Goal: Task Accomplishment & Management: Use online tool/utility

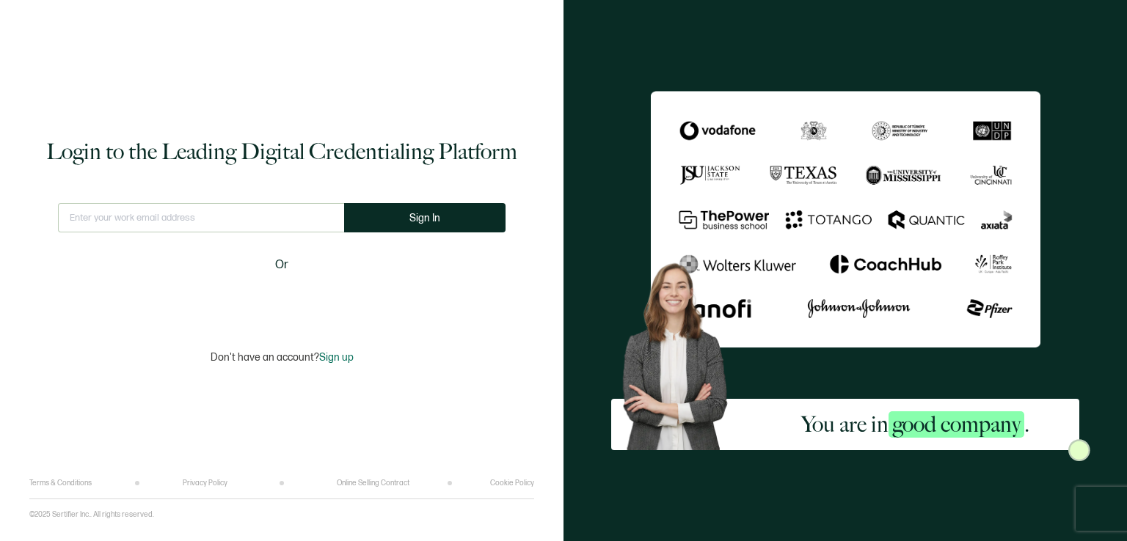
type input "[EMAIL_ADDRESS][DOMAIN_NAME]"
click at [411, 215] on button "Sign In" at bounding box center [430, 217] width 161 height 29
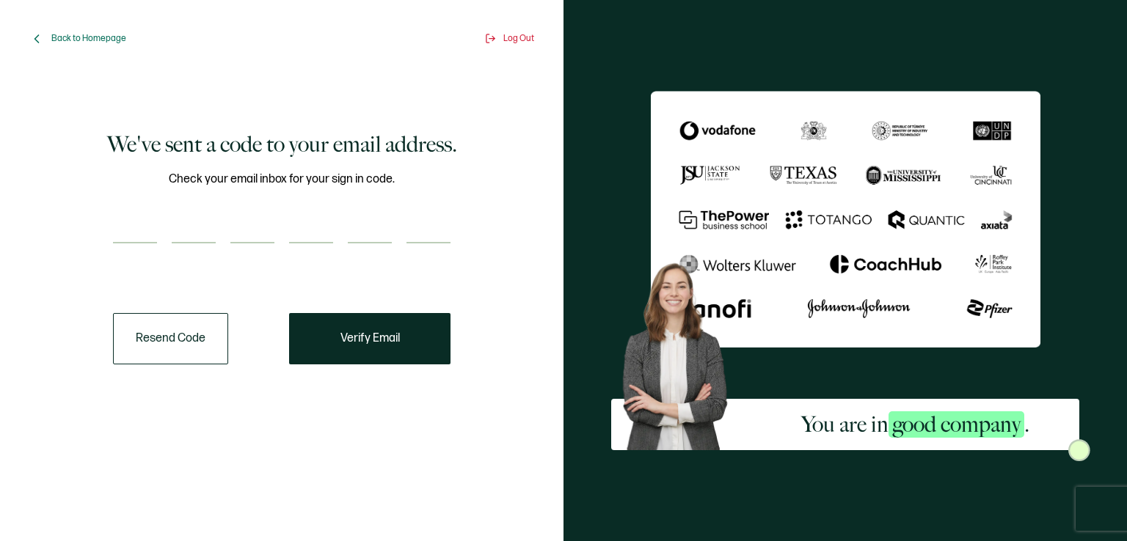
paste input "5"
type input "5"
type input "7"
type input "8"
type input "2"
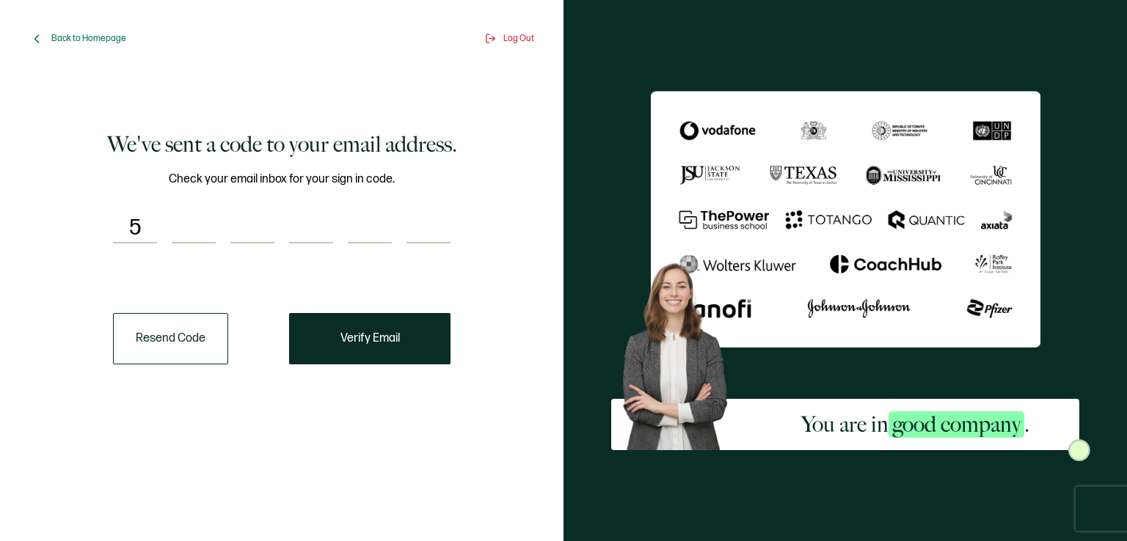
type input "7"
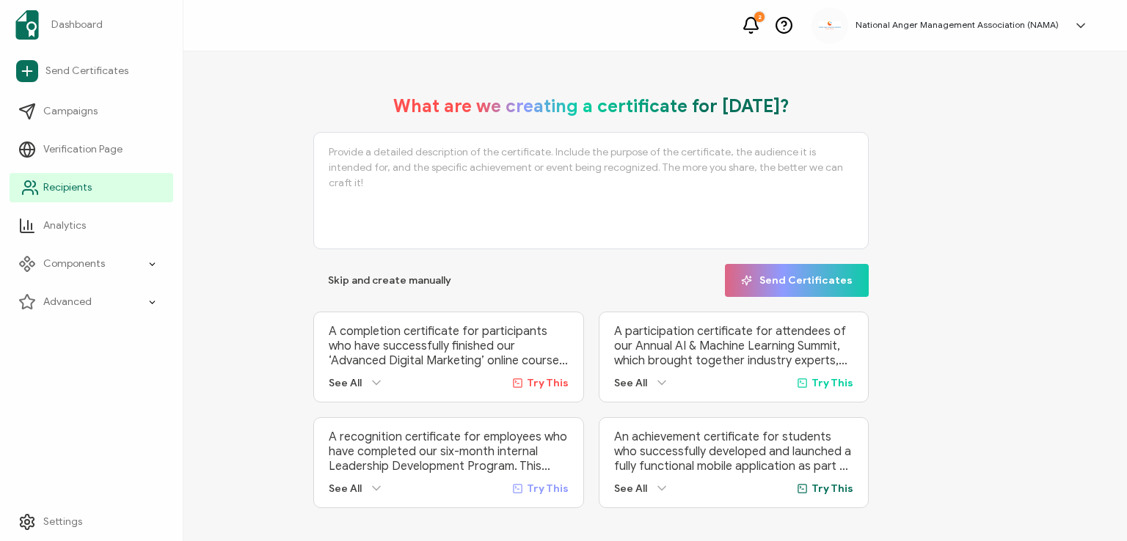
click at [63, 183] on span "Recipients" at bounding box center [67, 187] width 48 height 15
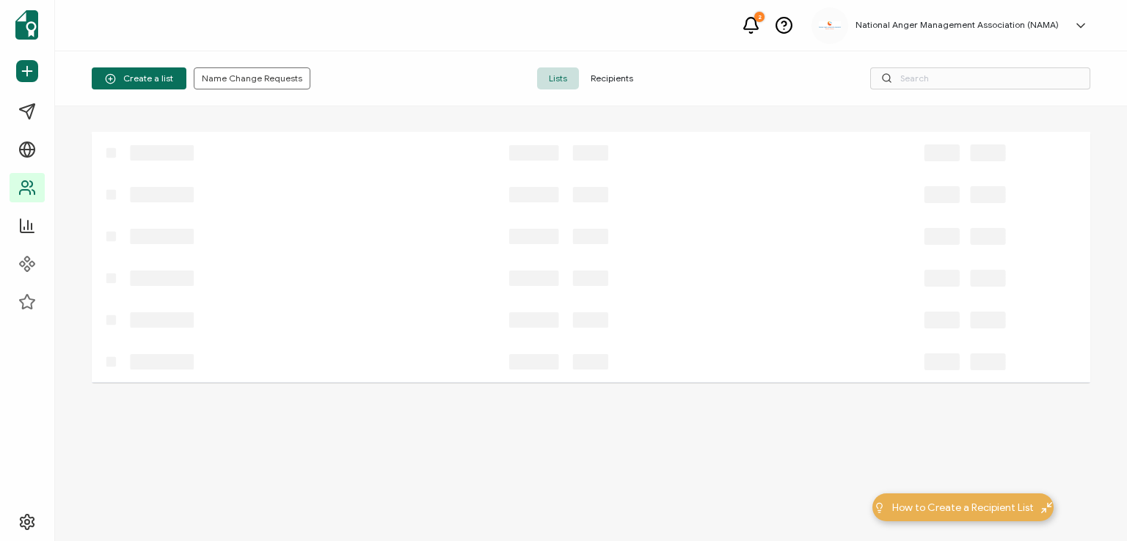
click at [602, 75] on span "Recipients" at bounding box center [612, 78] width 66 height 22
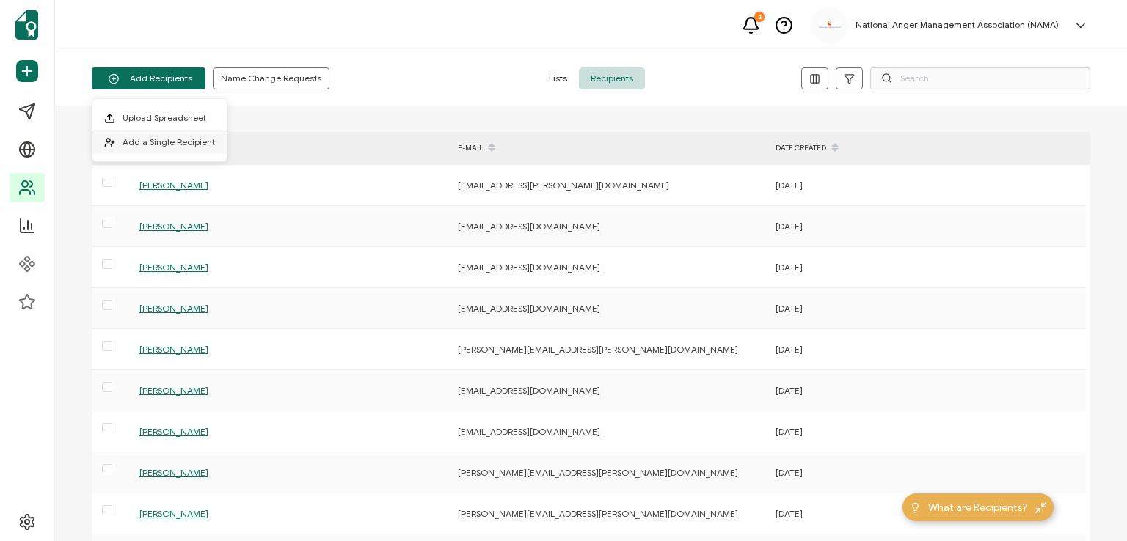
click at [160, 136] on span "Add a Single Recipient" at bounding box center [169, 141] width 92 height 11
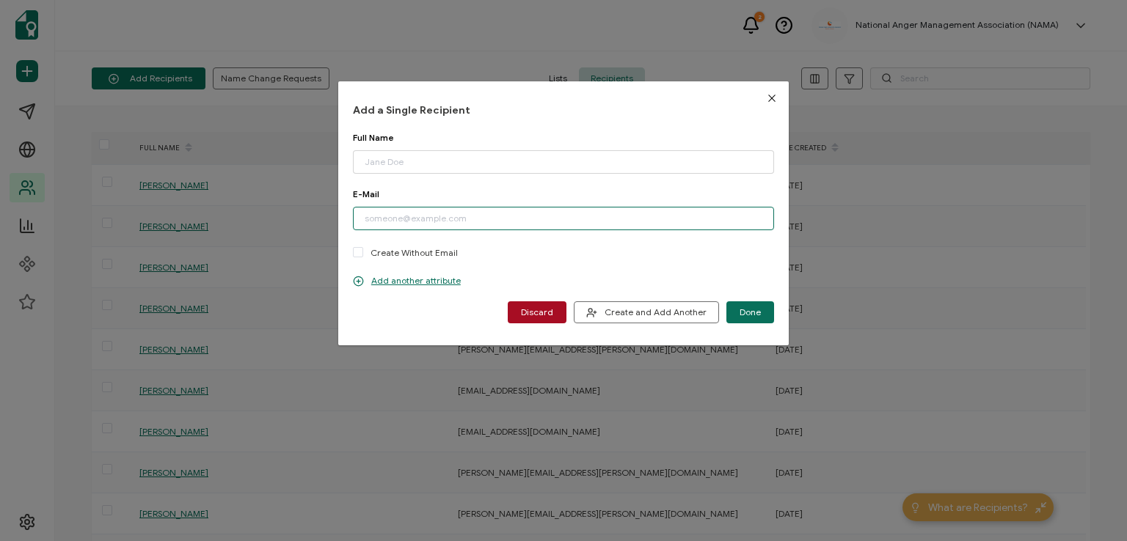
paste input "[PERSON_NAME] Strategies, LLC"
type input "H"
paste input "[EMAIL_ADDRESS][DOMAIN_NAME]"
type input "[EMAIL_ADDRESS][DOMAIN_NAME]"
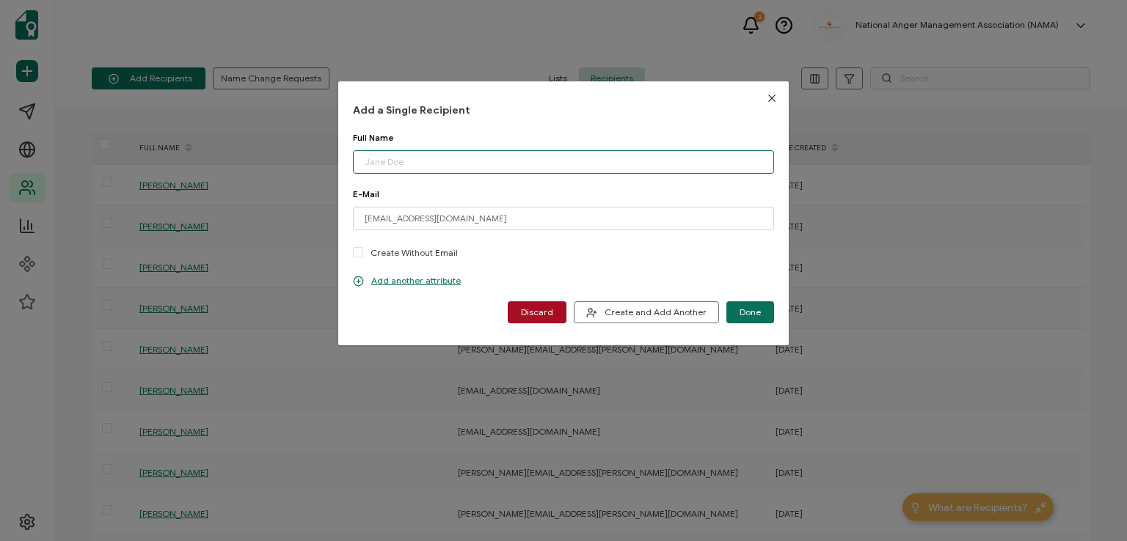
paste input "[PERSON_NAME]"
type input "[PERSON_NAME]"
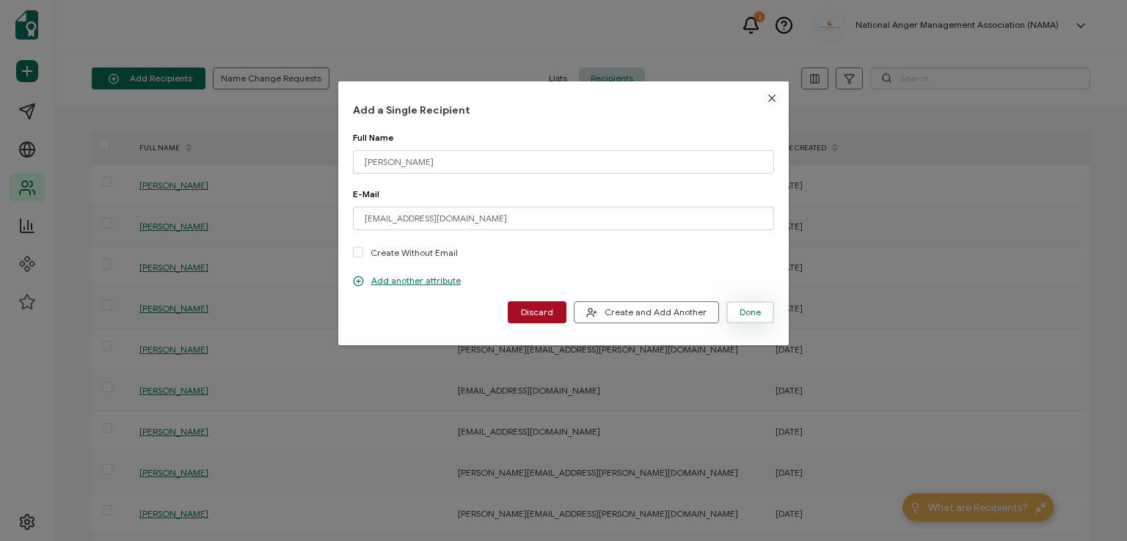
click at [750, 312] on span "Done" at bounding box center [749, 312] width 21 height 9
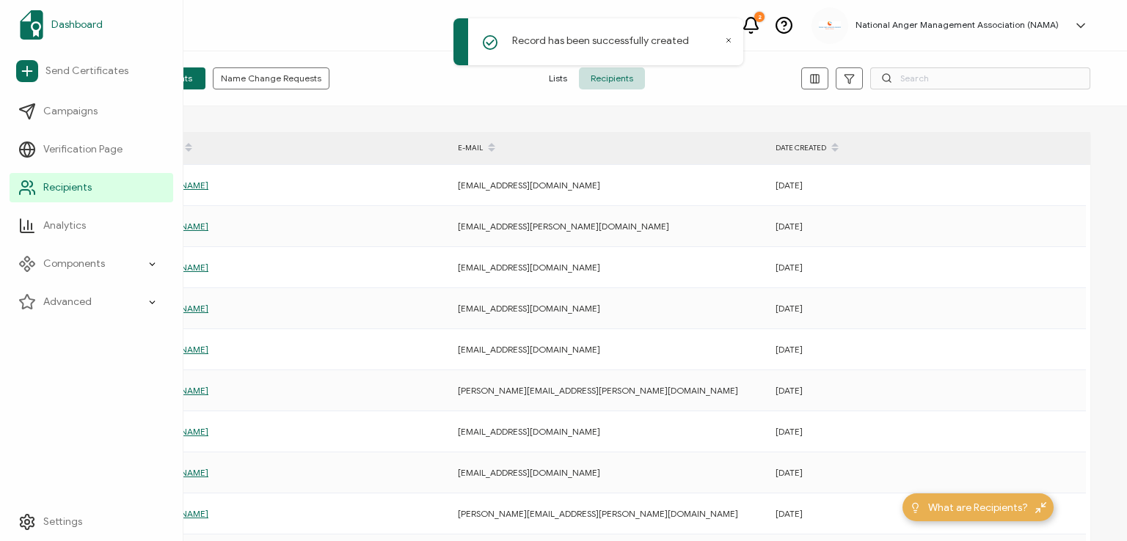
click at [65, 24] on span "Dashboard" at bounding box center [76, 25] width 51 height 15
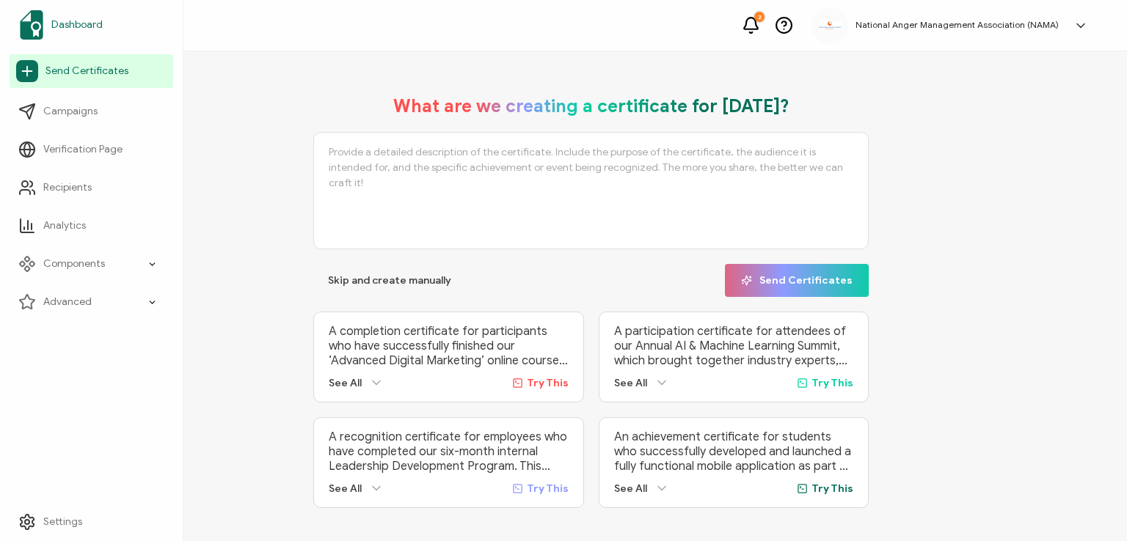
click at [70, 27] on span "Dashboard" at bounding box center [76, 25] width 51 height 15
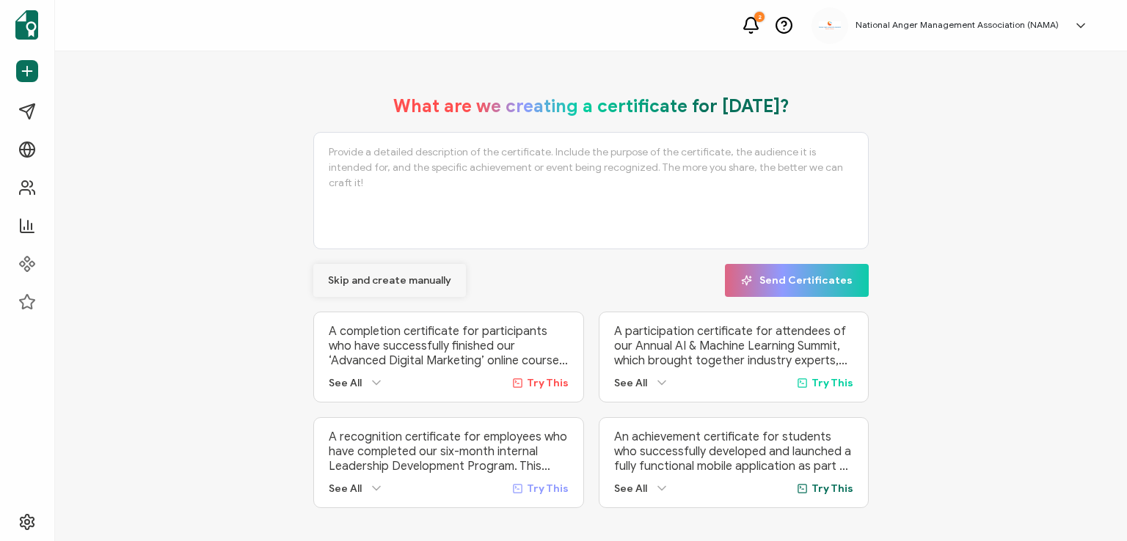
click at [384, 277] on span "Skip and create manually" at bounding box center [389, 281] width 123 height 10
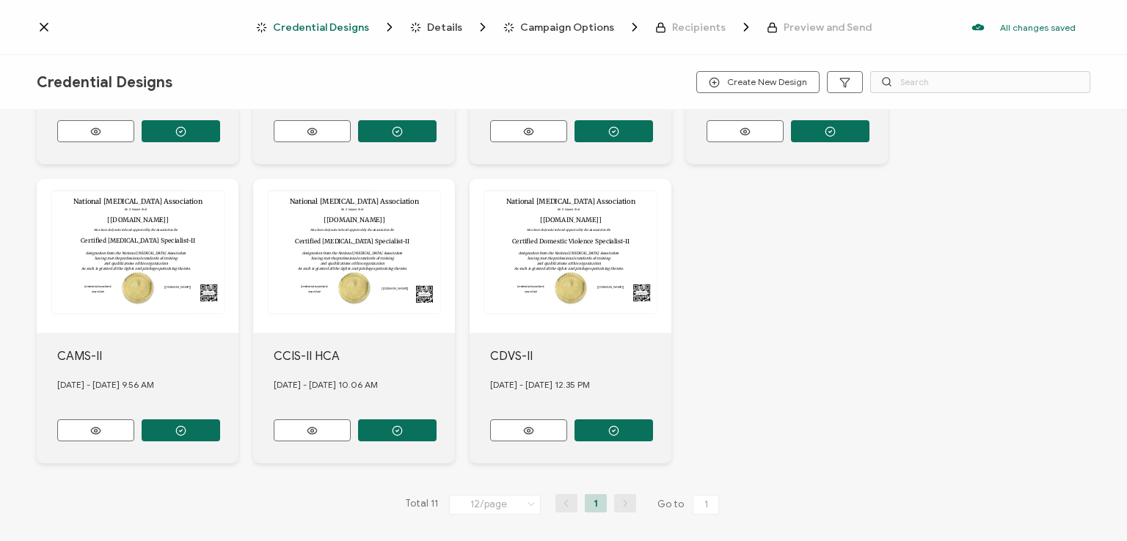
scroll to position [560, 0]
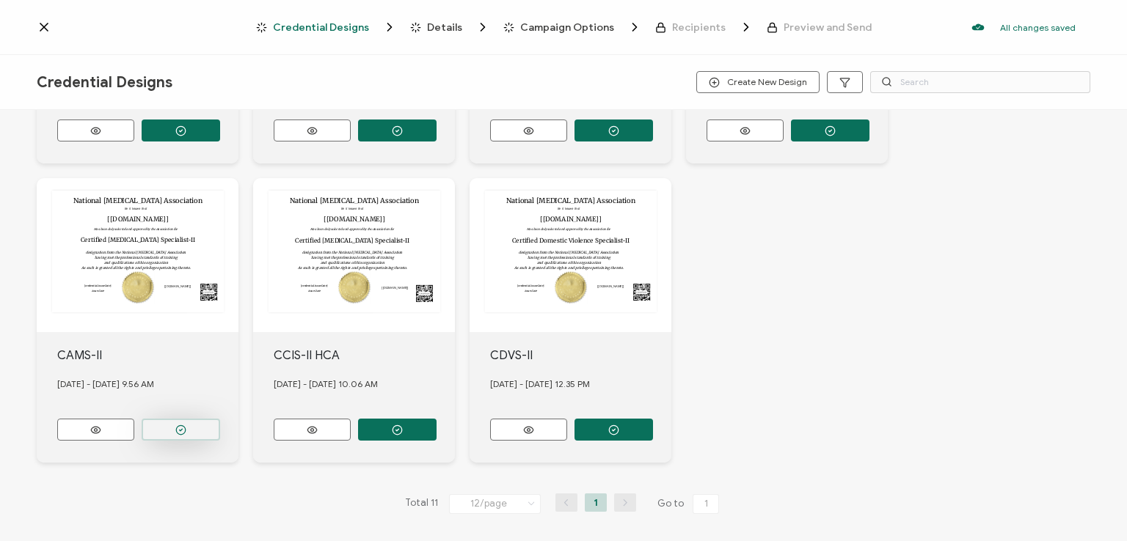
click at [182, 425] on circle "button" at bounding box center [181, 430] width 10 height 10
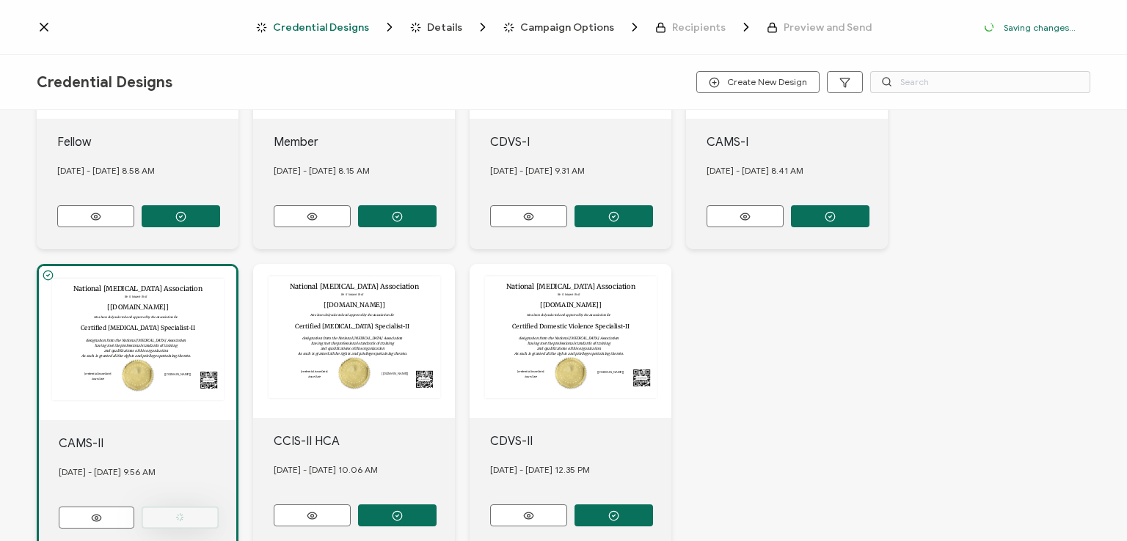
scroll to position [646, 0]
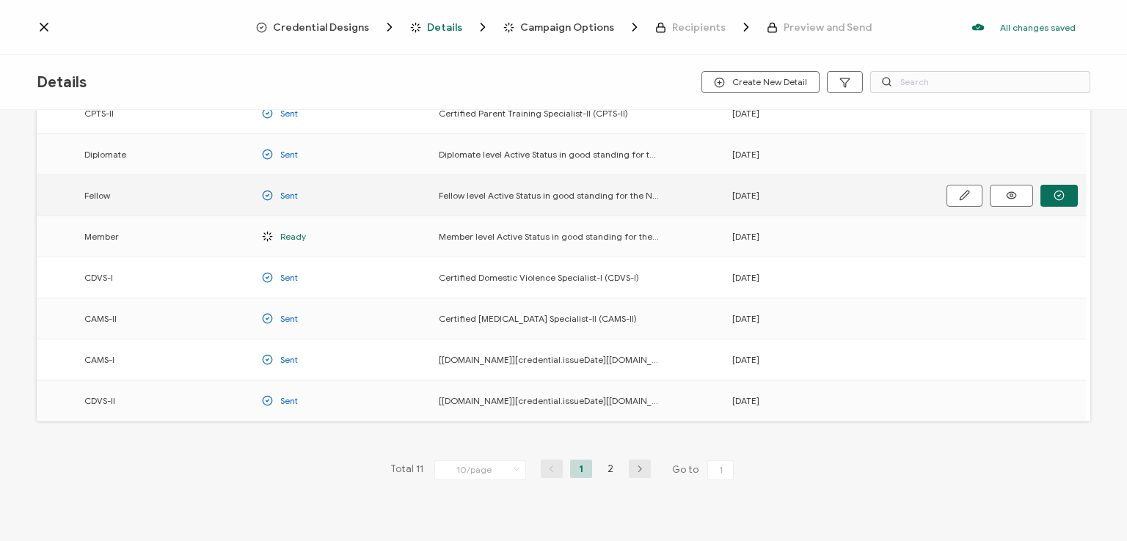
scroll to position [193, 0]
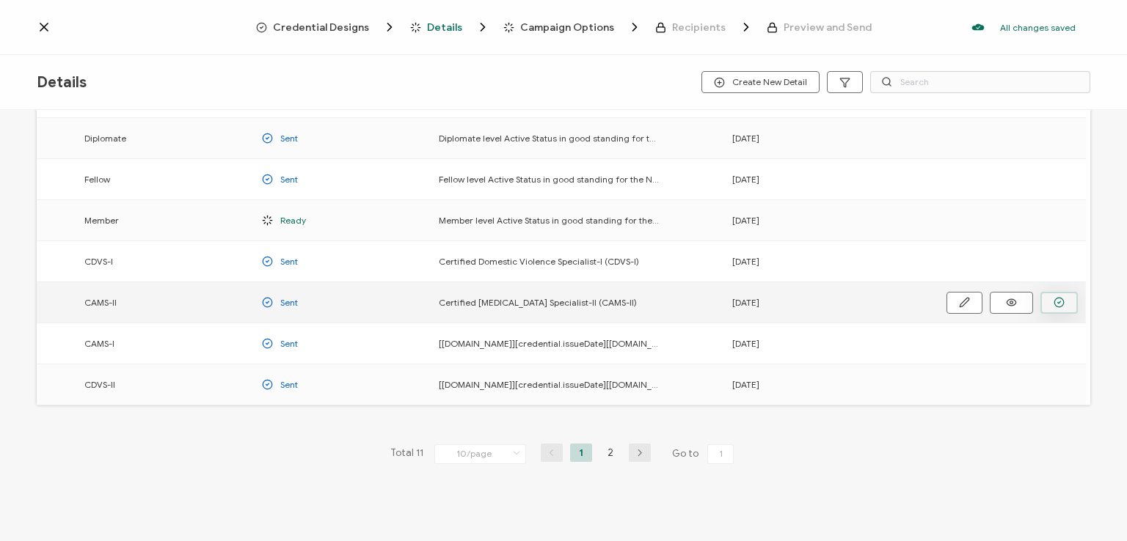
click at [1049, 294] on button "button" at bounding box center [1058, 303] width 37 height 22
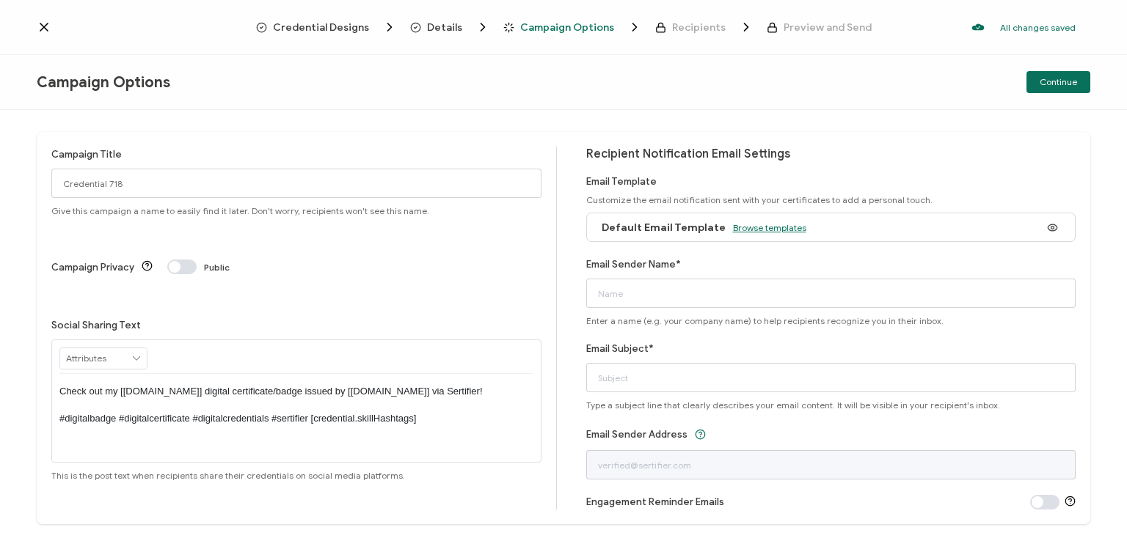
click at [759, 224] on span "Browse templates" at bounding box center [769, 227] width 73 height 11
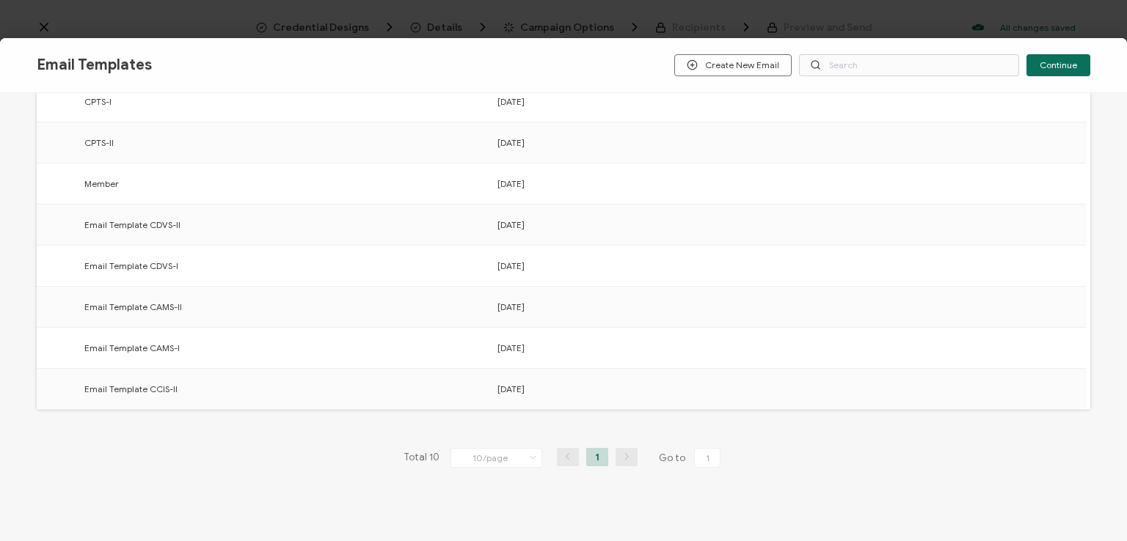
scroll to position [228, 0]
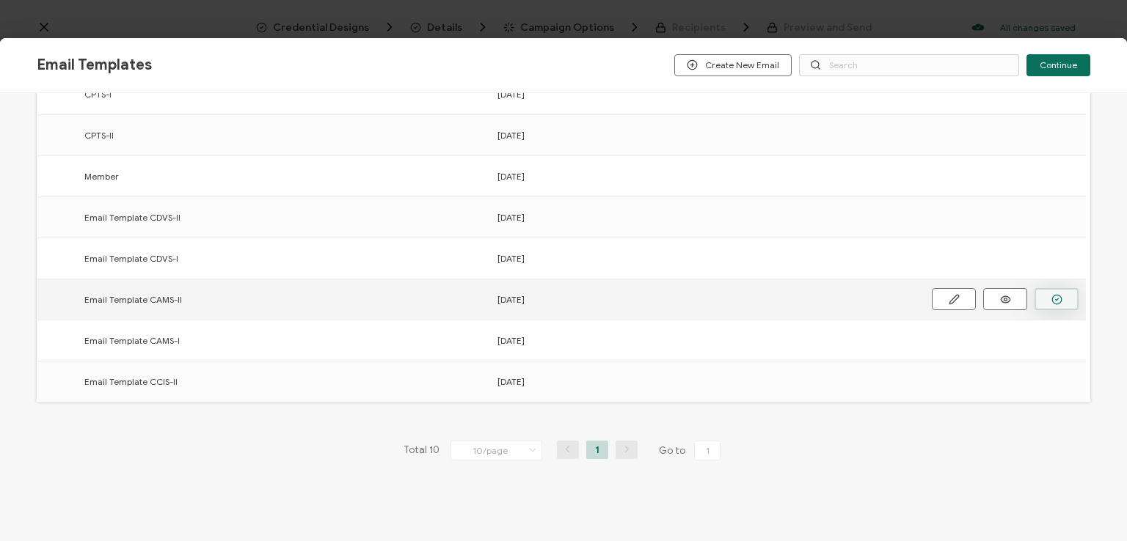
click at [1048, 296] on button "button" at bounding box center [1056, 299] width 44 height 22
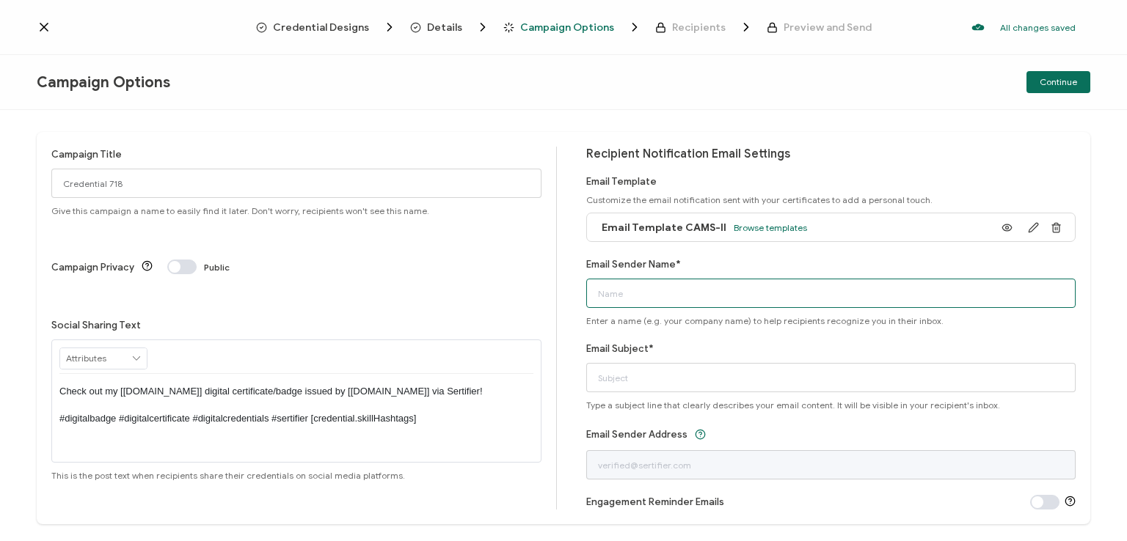
click at [860, 294] on input "Email Sender Name*" at bounding box center [831, 293] width 490 height 29
type input "National [MEDICAL_DATA] Association"
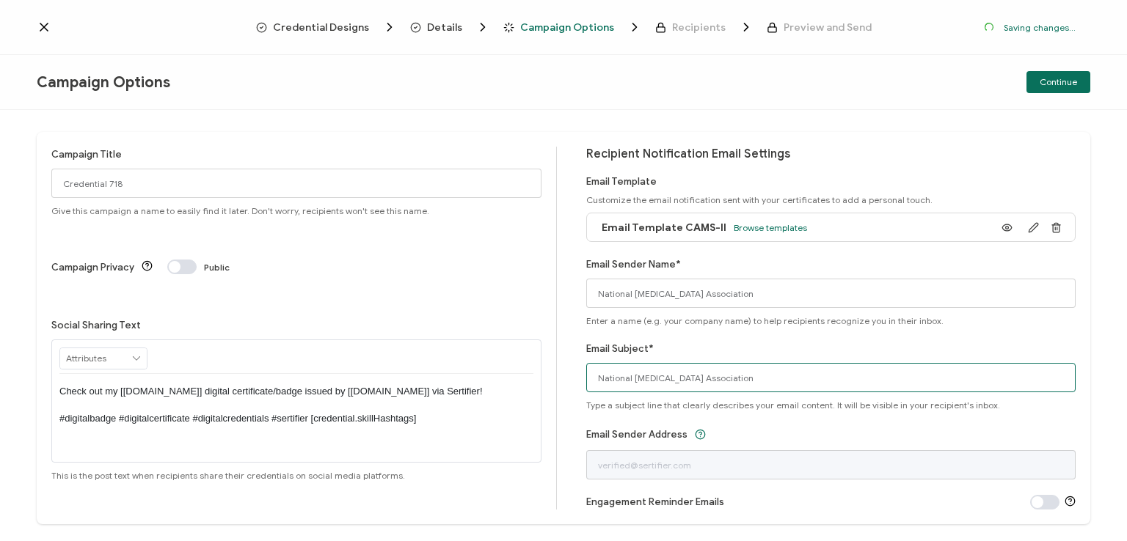
drag, startPoint x: 776, startPoint y: 377, endPoint x: 513, endPoint y: 385, distance: 263.5
click at [513, 385] on div "Campaign Title Credential 718 Give this campaign a name to easily find it later…" at bounding box center [563, 328] width 1053 height 392
type input "CAMS-II digital certificate"
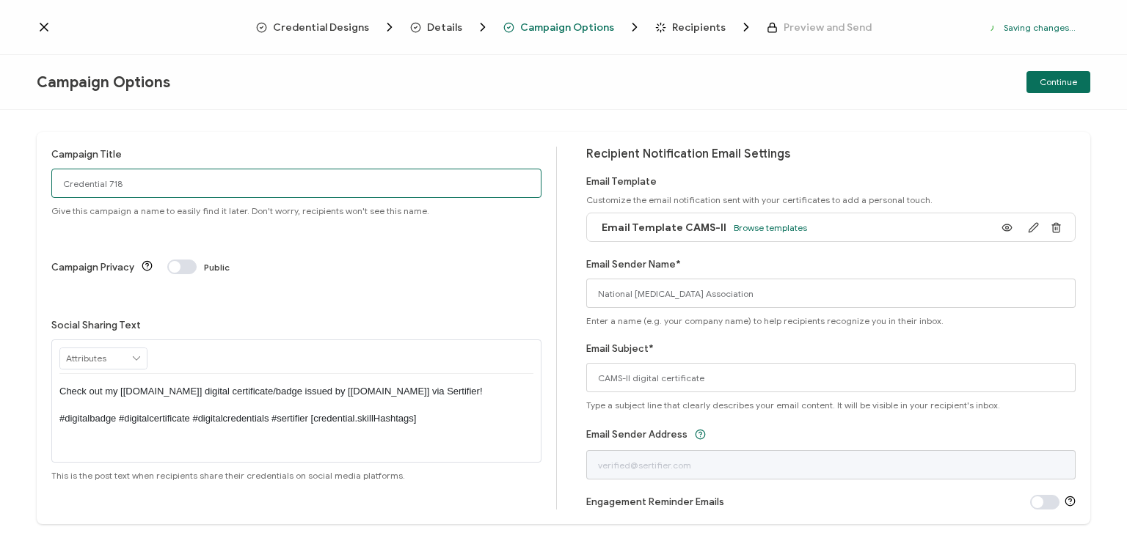
drag, startPoint x: 167, startPoint y: 183, endPoint x: 4, endPoint y: 177, distance: 162.2
click at [4, 177] on div "Campaign Title Credential 718 Give this campaign a name to easily find it later…" at bounding box center [563, 325] width 1127 height 431
type input "CAMS-II 1 - [DATE]"
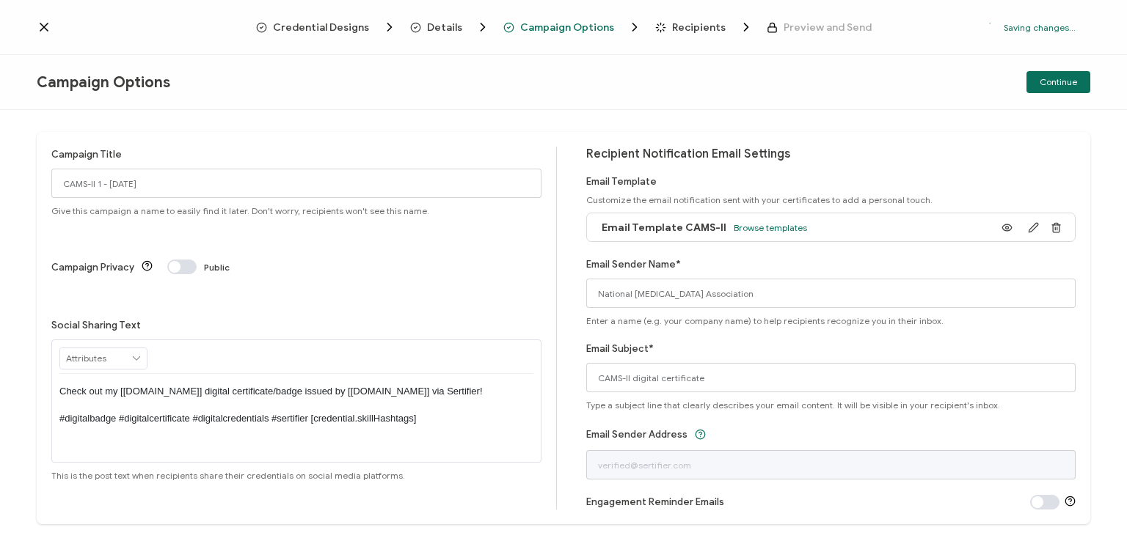
click at [290, 385] on p "Check out my [[DOMAIN_NAME]] digital certificate/badge issued by [[DOMAIN_NAME]…" at bounding box center [296, 405] width 474 height 40
click at [489, 77] on div "Campaign Options Continue" at bounding box center [563, 82] width 1127 height 55
click at [945, 95] on div "Campaign Options Continue" at bounding box center [563, 82] width 1127 height 55
click at [1053, 78] on span "Continue" at bounding box center [1057, 82] width 37 height 9
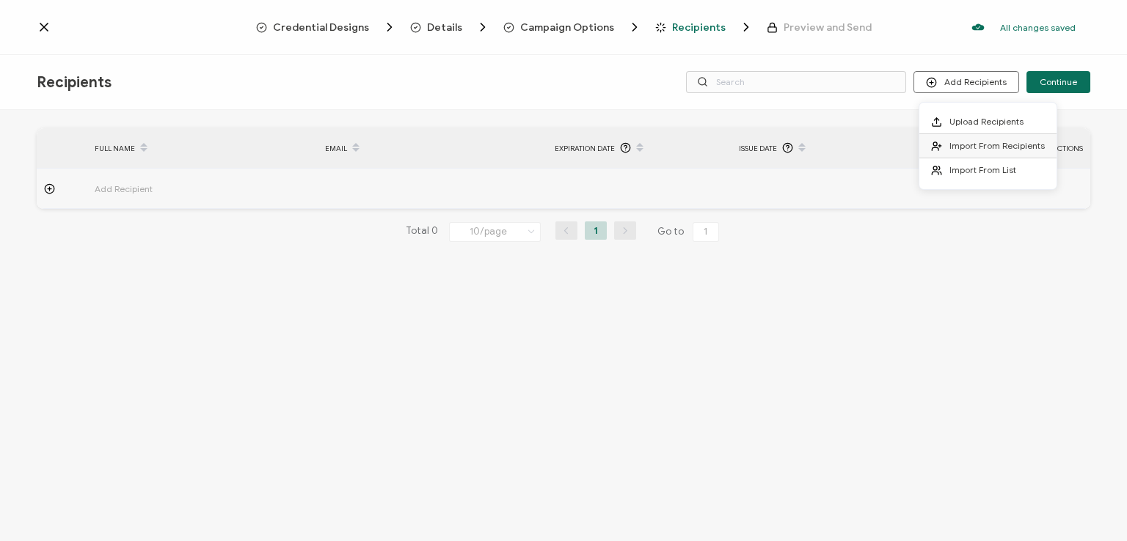
click at [979, 146] on span "Import From Recipients" at bounding box center [996, 145] width 95 height 11
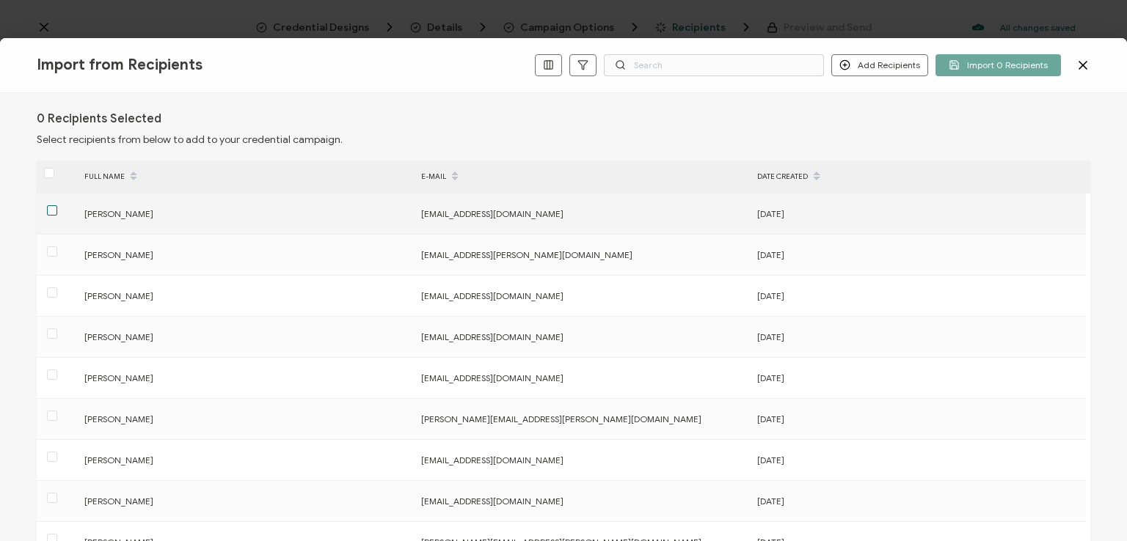
click at [52, 208] on span at bounding box center [52, 210] width 10 height 10
click at [57, 205] on input "checkbox" at bounding box center [57, 205] width 0 height 0
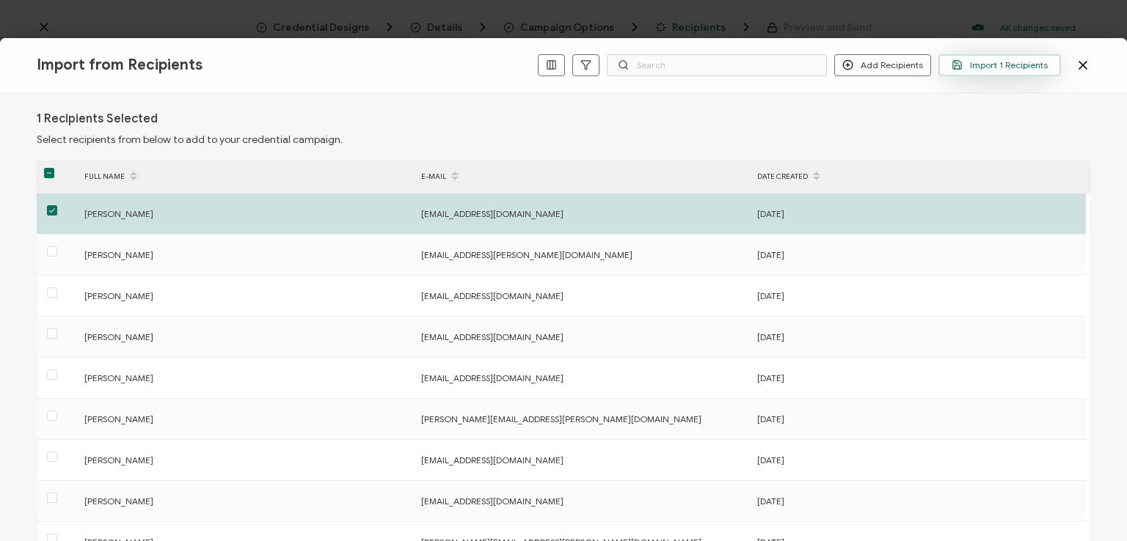
click at [974, 65] on span "Import 1 Recipients" at bounding box center [999, 64] width 96 height 11
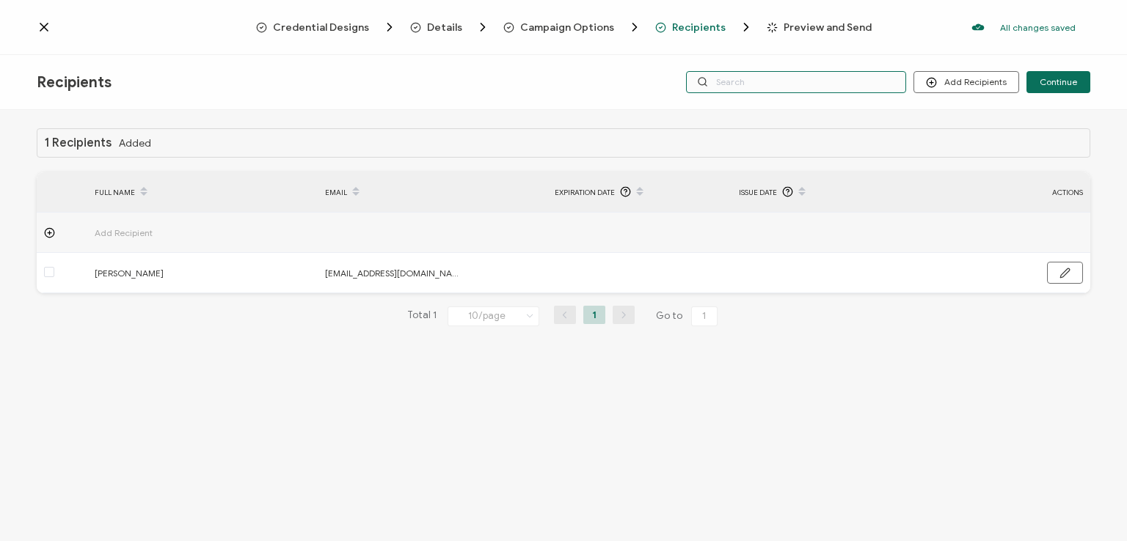
click at [763, 82] on input "text" at bounding box center [796, 82] width 220 height 22
click at [764, 56] on div "Recipients Add Recipients Continue" at bounding box center [563, 82] width 1127 height 55
click at [764, 74] on input "text" at bounding box center [796, 82] width 220 height 22
click at [778, 111] on div "1 Recipients Added FULL NAME EMAIL Expiration Date Issue Date ACTIONS Add Recip…" at bounding box center [563, 327] width 1127 height 435
click at [1061, 81] on span "Continue" at bounding box center [1057, 82] width 37 height 9
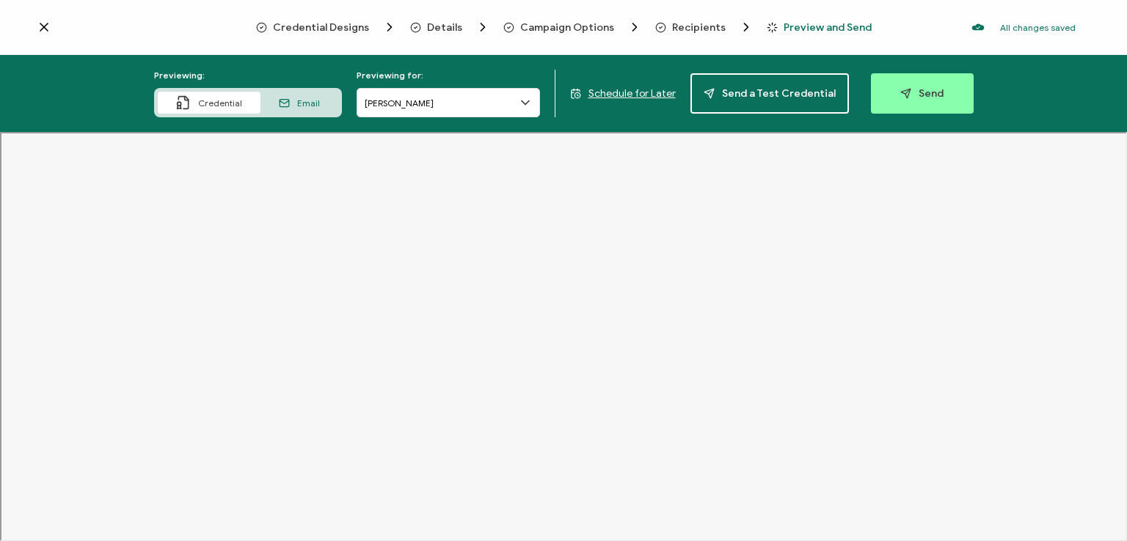
click at [690, 26] on span "Recipients" at bounding box center [699, 27] width 54 height 11
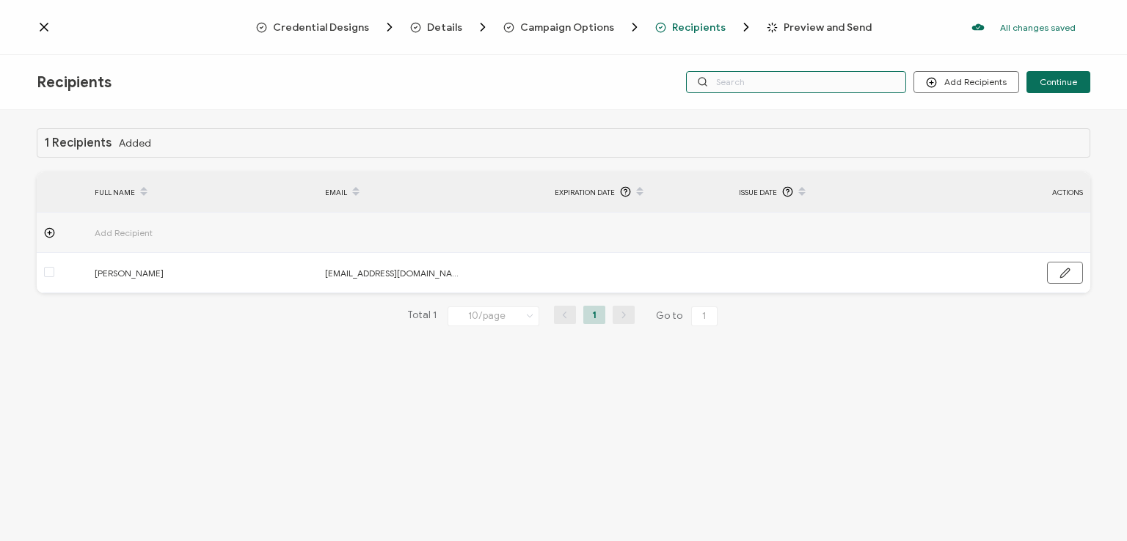
click at [745, 77] on input "text" at bounding box center [796, 82] width 220 height 22
click at [748, 52] on div "Credential Designs Details Campaign Options Recipients Preview and Send All cha…" at bounding box center [563, 27] width 1127 height 55
click at [745, 76] on input "text" at bounding box center [796, 82] width 220 height 22
click at [766, 108] on div "Recipients Add Recipients Upload Recipients Import From Recipients Import From …" at bounding box center [563, 82] width 1127 height 55
click at [1056, 83] on span "Continue" at bounding box center [1057, 82] width 37 height 9
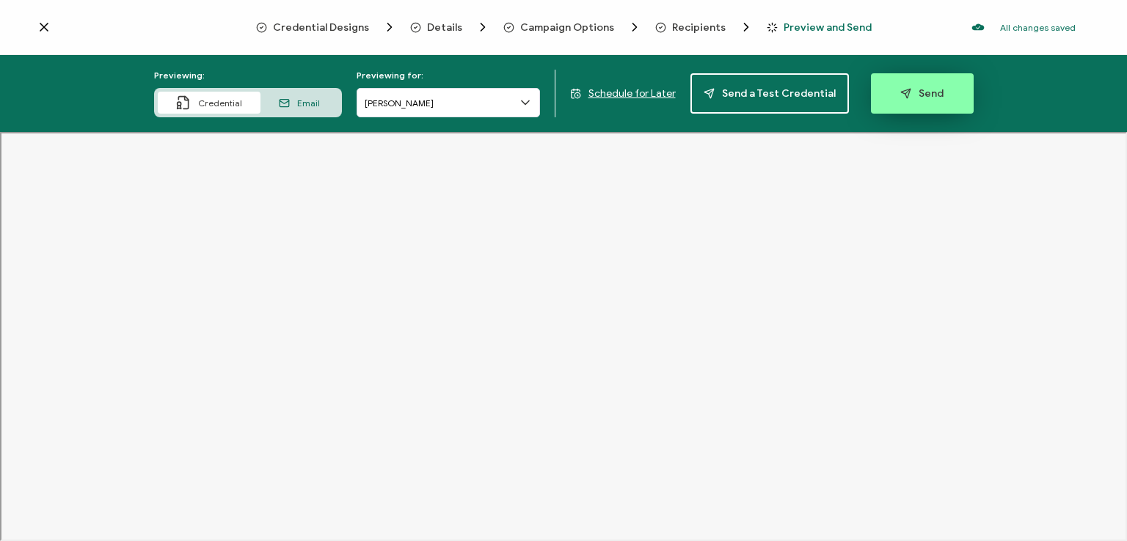
click at [913, 89] on span "Send" at bounding box center [921, 93] width 43 height 11
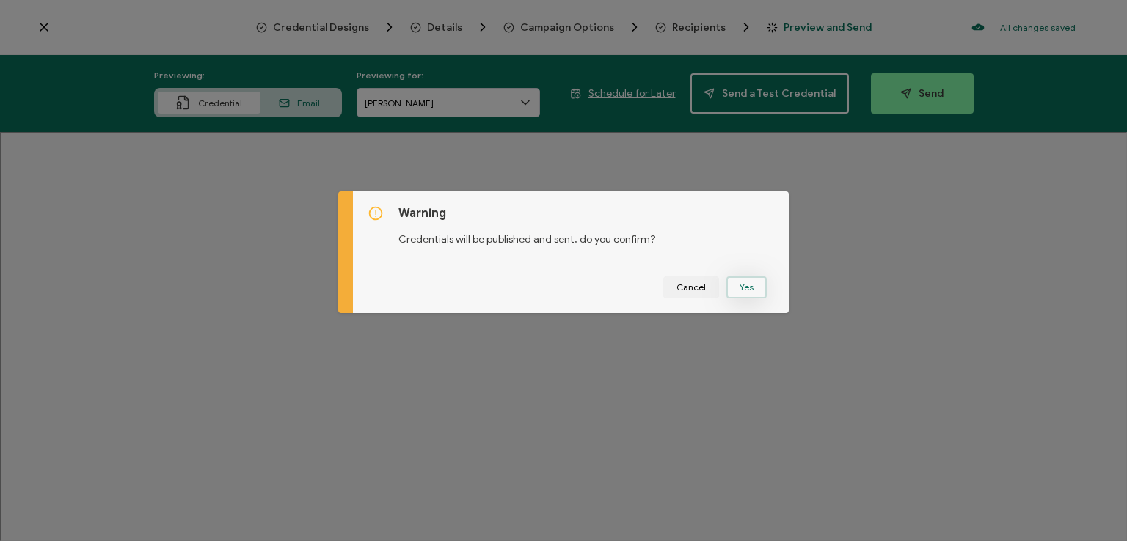
click at [741, 287] on button "Yes" at bounding box center [746, 288] width 40 height 22
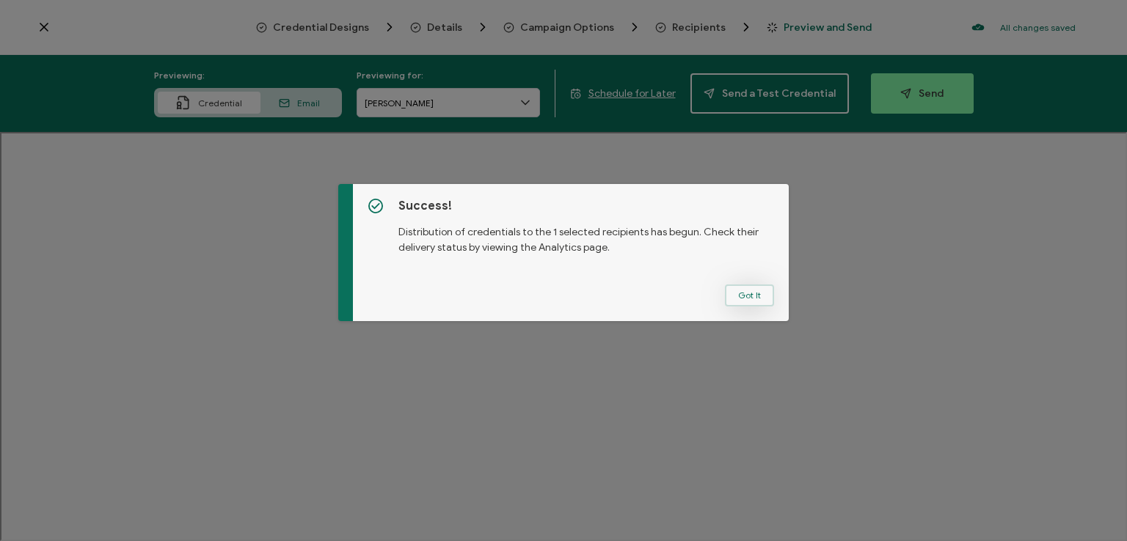
click at [751, 294] on button "Got It" at bounding box center [749, 296] width 49 height 22
